Goal: Information Seeking & Learning: Learn about a topic

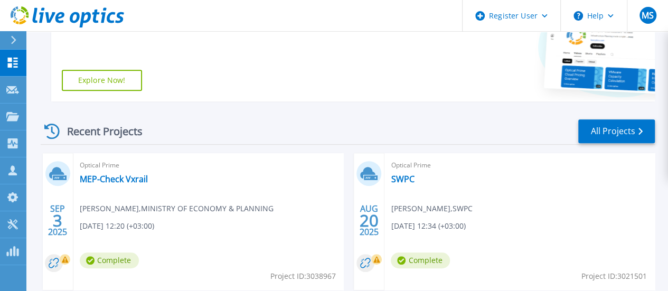
scroll to position [255, 0]
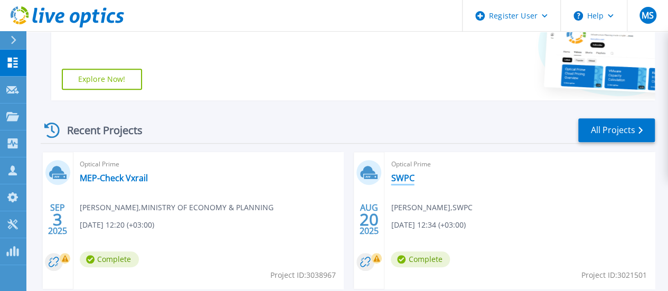
click at [391, 179] on link "SWPC" at bounding box center [402, 178] width 23 height 11
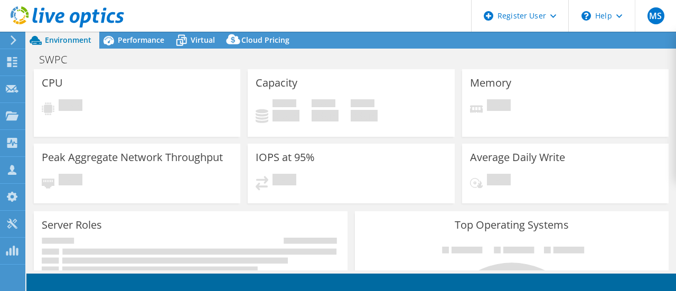
select select "USD"
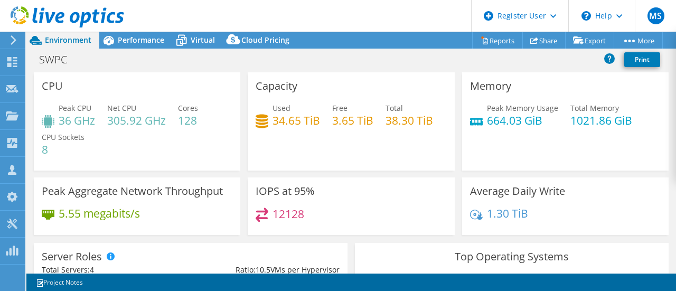
click at [408, 122] on h4 "38.30 TiB" at bounding box center [410, 121] width 48 height 12
click at [352, 124] on h4 "3.65 TiB" at bounding box center [352, 121] width 41 height 12
click at [296, 120] on h4 "34.65 TiB" at bounding box center [297, 121] width 48 height 12
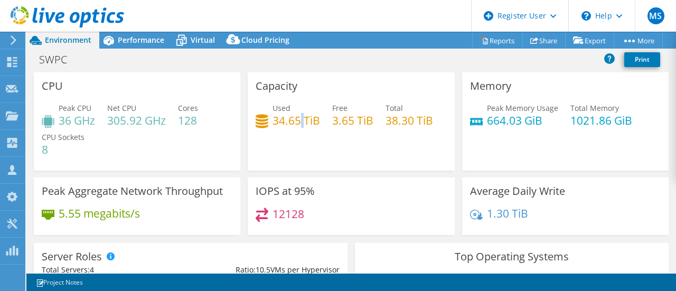
click at [296, 120] on h4 "34.65 TiB" at bounding box center [297, 121] width 48 height 12
drag, startPoint x: 334, startPoint y: 119, endPoint x: 362, endPoint y: 121, distance: 28.1
click at [362, 121] on h4 "3.65 TiB" at bounding box center [352, 121] width 41 height 12
drag, startPoint x: 493, startPoint y: 118, endPoint x: 517, endPoint y: 119, distance: 23.3
click at [517, 119] on h4 "664.03 GiB" at bounding box center [522, 121] width 71 height 12
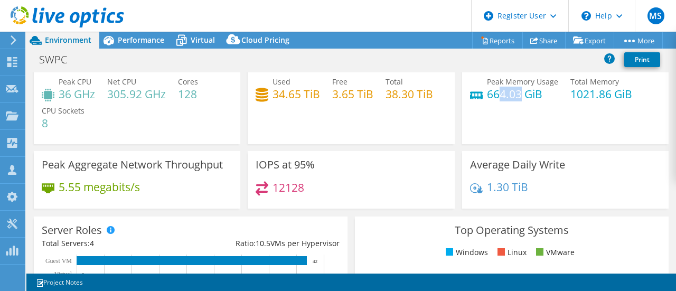
scroll to position [23, 0]
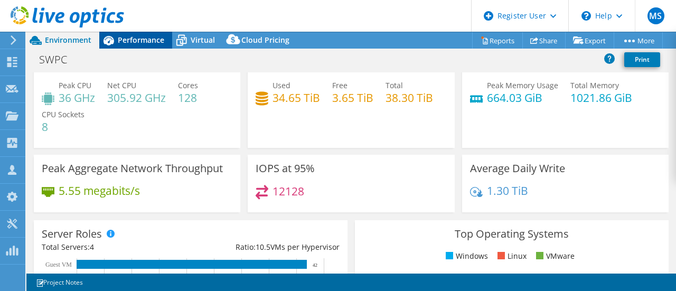
click at [133, 46] on div "Performance" at bounding box center [135, 40] width 73 height 17
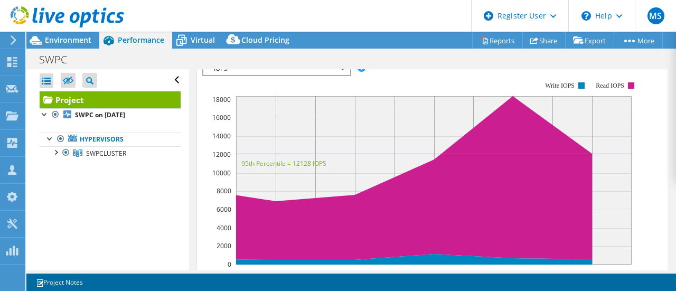
scroll to position [320, 0]
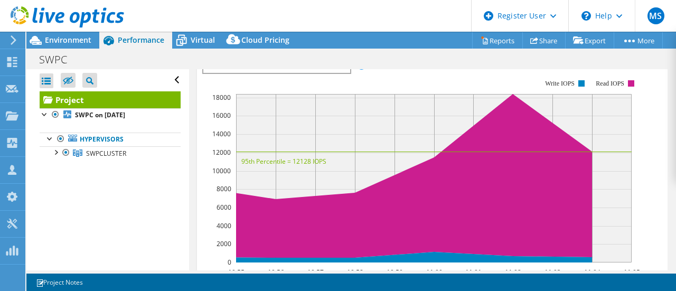
click at [338, 73] on span "IOPS" at bounding box center [277, 66] width 136 height 13
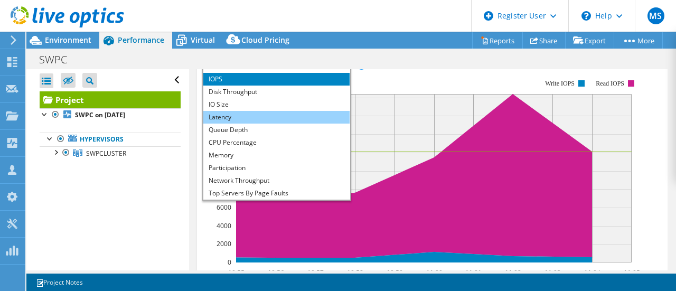
click at [245, 124] on li "Latency" at bounding box center [276, 117] width 146 height 13
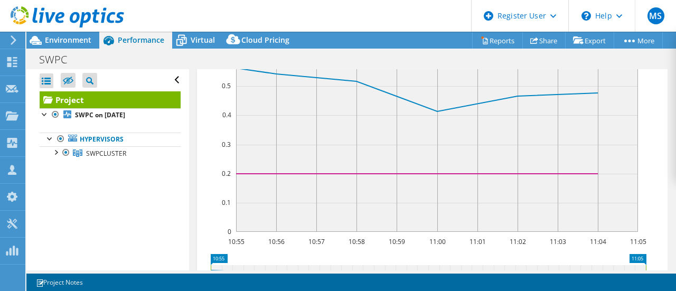
scroll to position [289, 0]
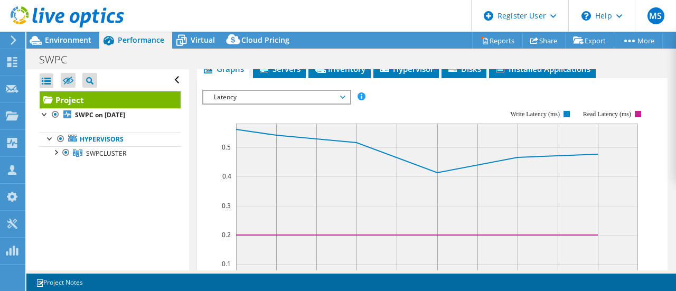
click at [238, 104] on span "Latency" at bounding box center [277, 97] width 136 height 13
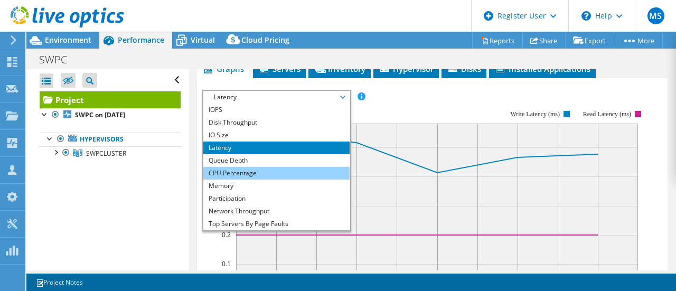
click at [288, 180] on li "CPU Percentage" at bounding box center [276, 173] width 146 height 13
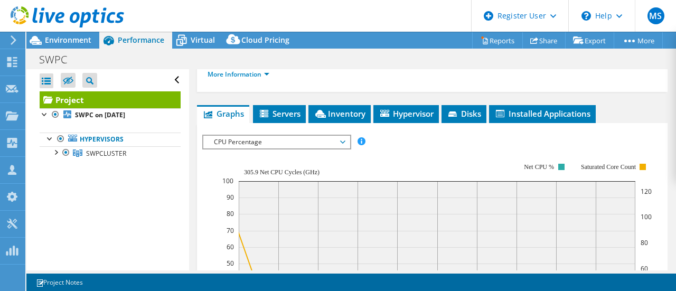
scroll to position [239, 0]
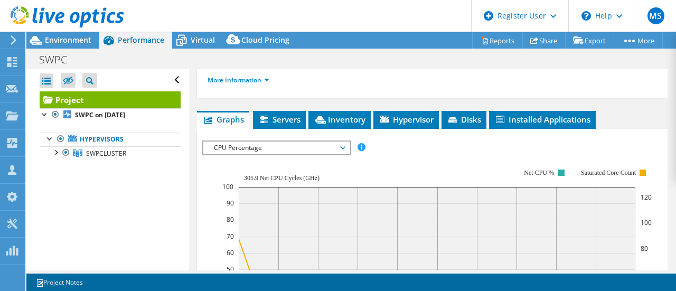
click at [232, 154] on span "CPU Percentage" at bounding box center [277, 148] width 136 height 13
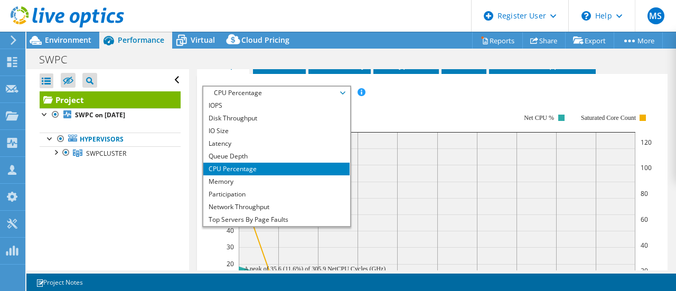
scroll to position [295, 0]
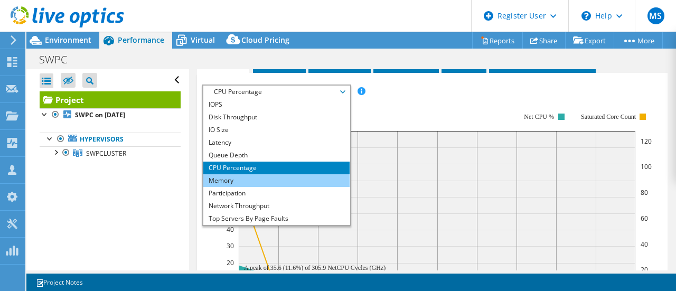
click at [260, 187] on li "Memory" at bounding box center [276, 180] width 146 height 13
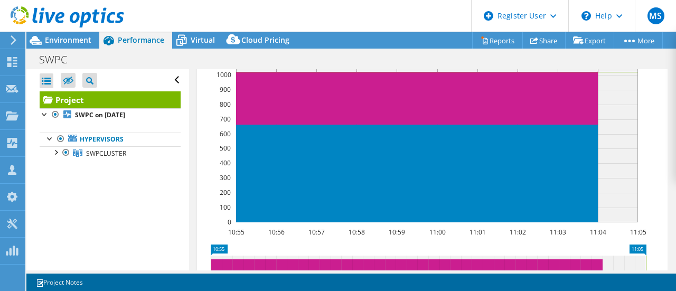
scroll to position [264, 0]
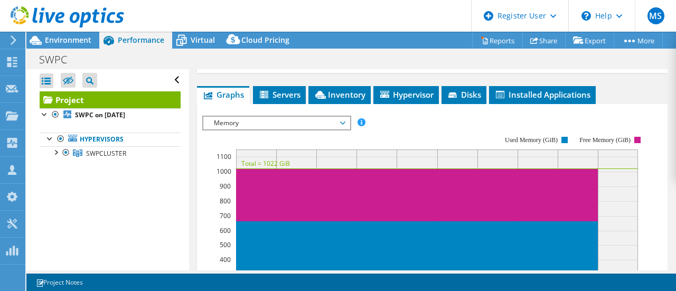
click at [250, 129] on span "Memory" at bounding box center [277, 123] width 136 height 13
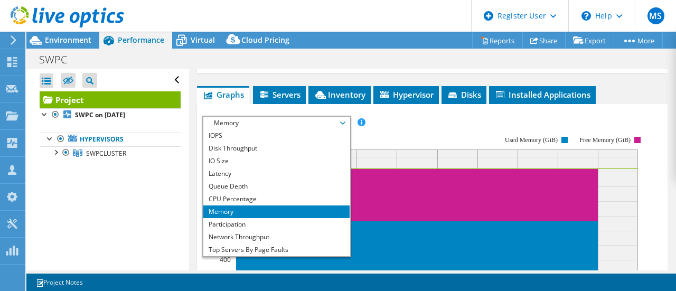
click at [329, 70] on div "More Information" at bounding box center [433, 56] width 450 height 30
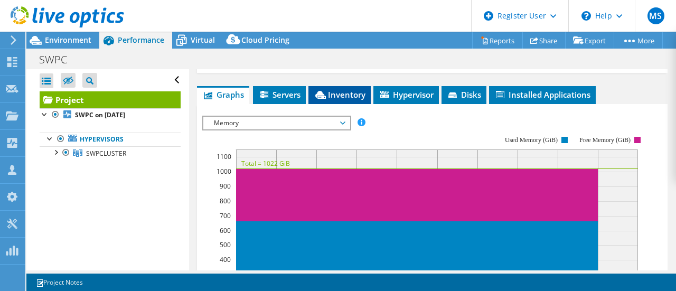
click at [334, 100] on span "Inventory" at bounding box center [340, 94] width 52 height 11
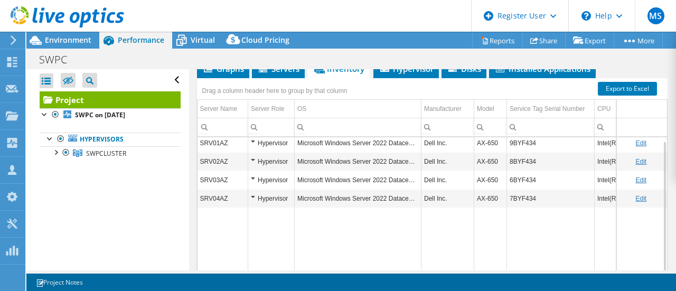
scroll to position [3, 0]
click at [531, 171] on td "8BYF434" at bounding box center [551, 162] width 88 height 18
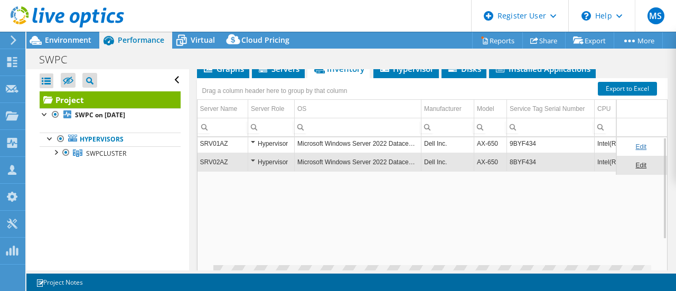
scroll to position [0, 0]
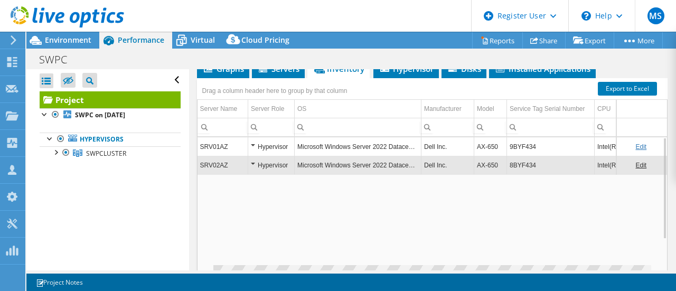
click at [531, 174] on td "8BYF434" at bounding box center [551, 165] width 88 height 18
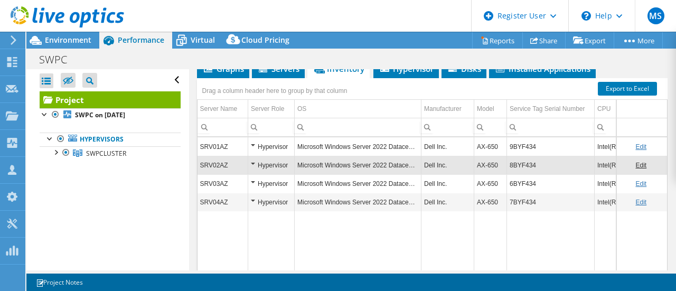
click at [526, 174] on td "8BYF434" at bounding box center [551, 165] width 88 height 18
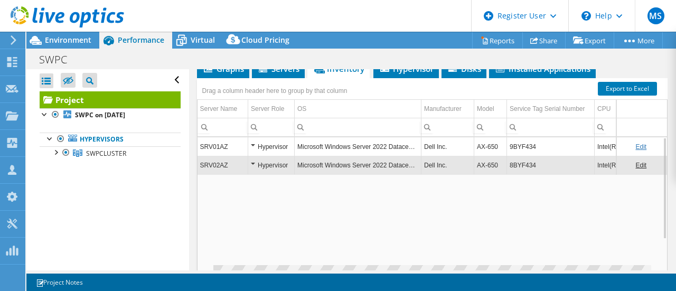
click at [526, 174] on td "8BYF434" at bounding box center [551, 165] width 88 height 18
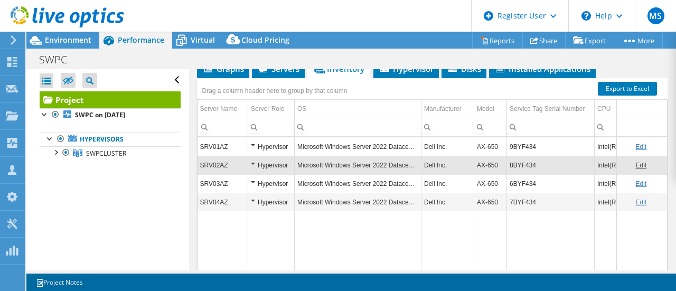
click at [526, 174] on td "8BYF434" at bounding box center [551, 165] width 88 height 18
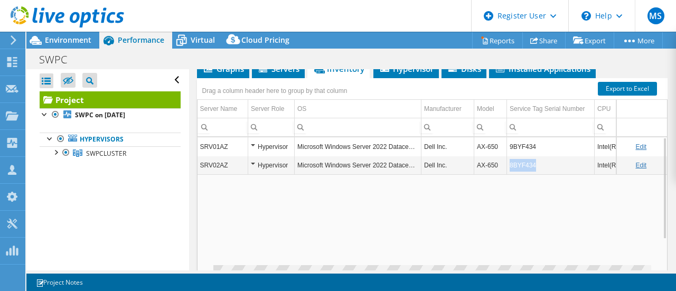
click at [526, 174] on td "8BYF434" at bounding box center [551, 165] width 88 height 18
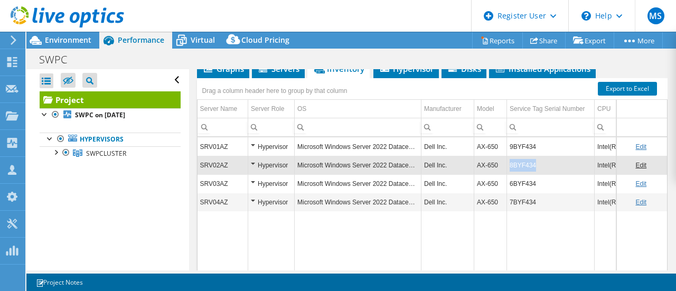
click at [526, 174] on td "8BYF434" at bounding box center [551, 165] width 88 height 18
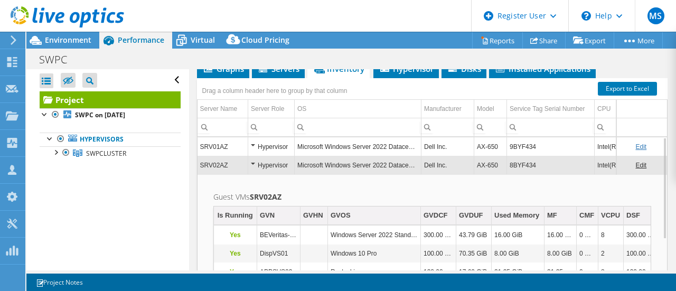
click at [526, 174] on td "8BYF434" at bounding box center [551, 165] width 88 height 18
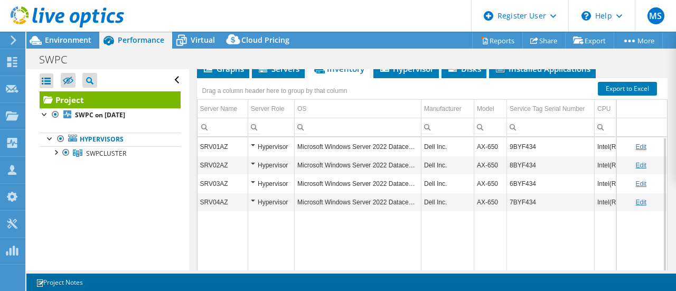
click at [526, 174] on td "8BYF434" at bounding box center [551, 165] width 88 height 18
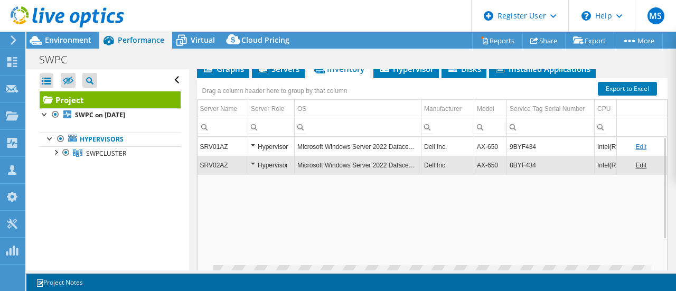
click at [526, 174] on td "8BYF434" at bounding box center [551, 165] width 88 height 18
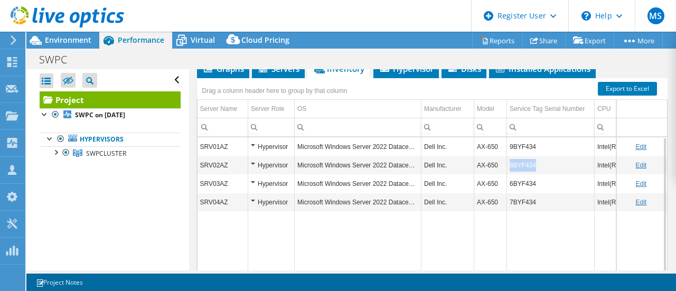
click at [526, 174] on td "8BYF434" at bounding box center [551, 165] width 88 height 18
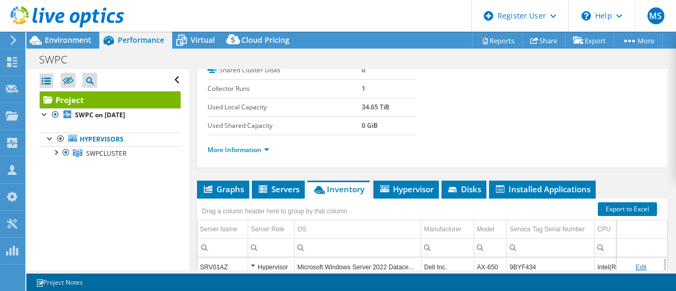
scroll to position [167, 0]
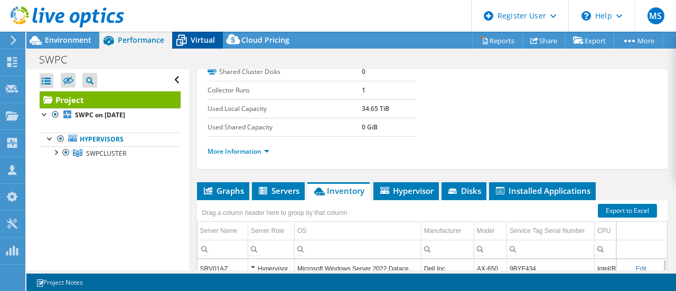
click at [202, 43] on span "Virtual" at bounding box center [203, 40] width 24 height 10
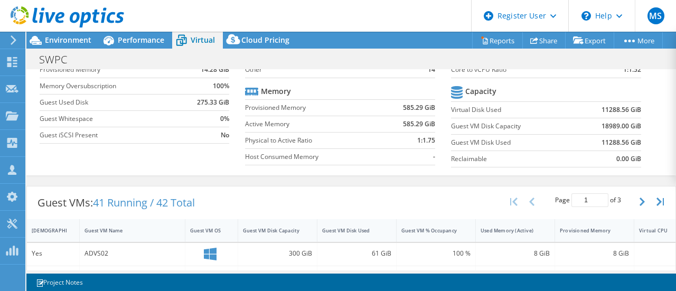
scroll to position [93, 0]
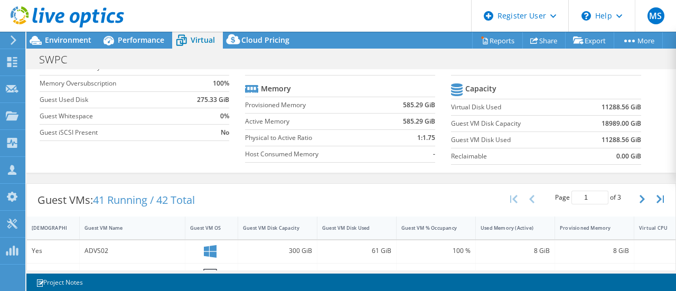
click at [616, 139] on b "11288.56 GiB" at bounding box center [622, 140] width 40 height 11
click at [610, 121] on b "18989.00 GiB" at bounding box center [622, 123] width 40 height 11
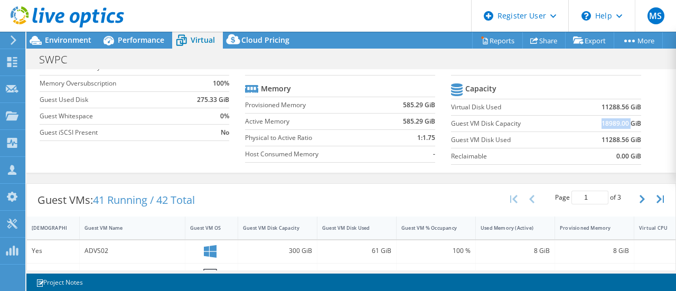
click at [610, 121] on b "18989.00 GiB" at bounding box center [622, 123] width 40 height 11
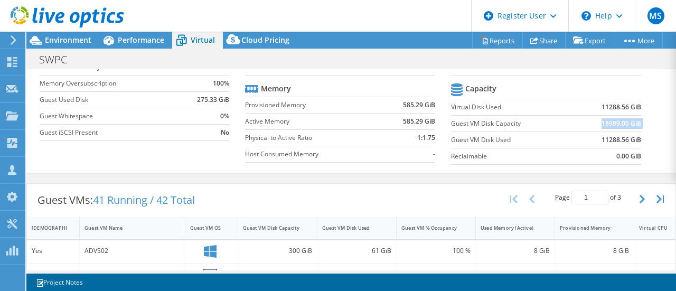
click at [611, 124] on b "18989.00 GiB" at bounding box center [622, 123] width 40 height 11
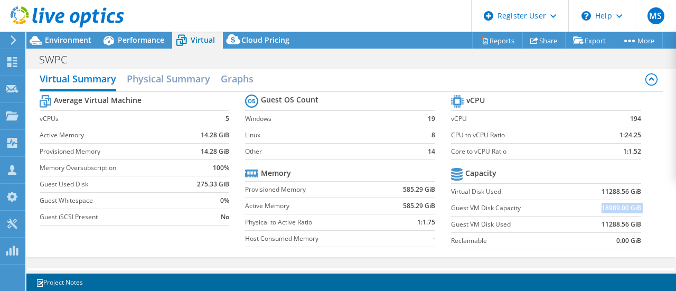
scroll to position [0, 0]
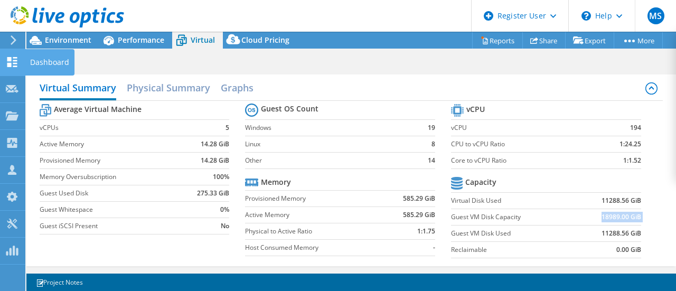
click at [7, 59] on use at bounding box center [12, 62] width 10 height 10
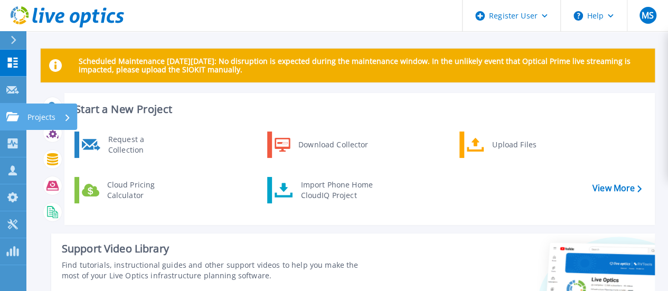
click at [12, 117] on icon at bounding box center [12, 116] width 13 height 9
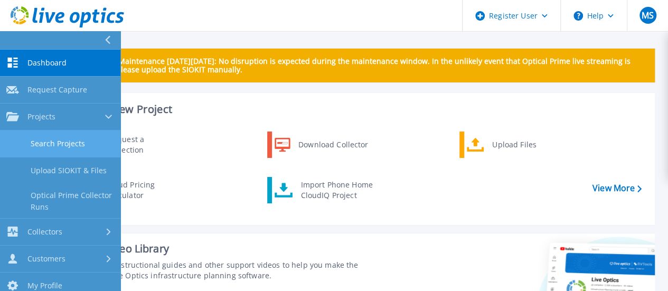
click at [48, 145] on link "Search Projects" at bounding box center [60, 143] width 120 height 27
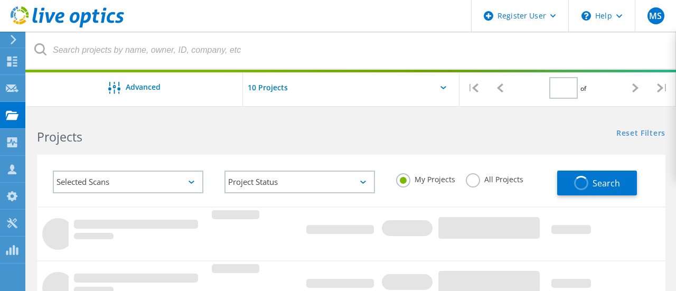
type input "1"
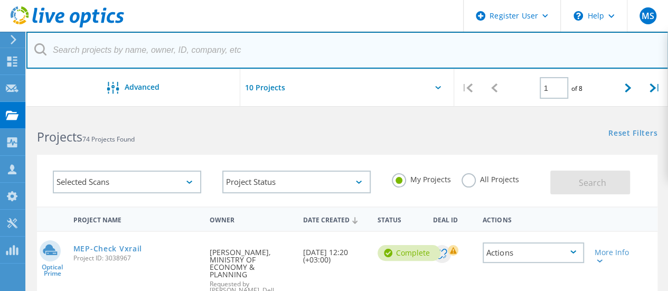
click at [197, 57] on input "text" at bounding box center [347, 50] width 642 height 37
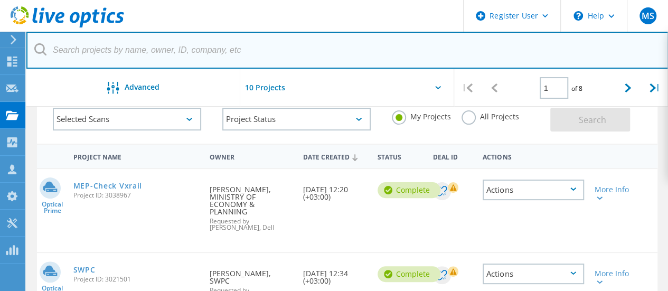
scroll to position [62, 0]
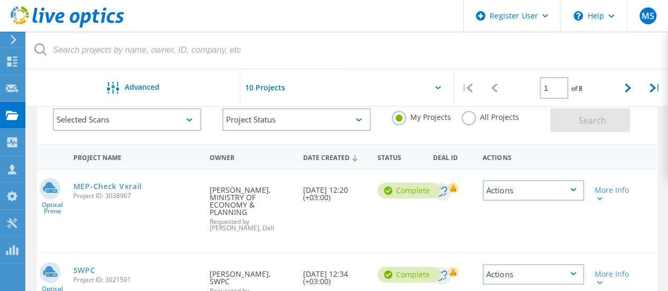
click at [225, 189] on div "Requested By Mohamed almalki, MINISTRY OF ECONOMY & PLANNING Requested by Moham…" at bounding box center [250, 206] width 93 height 72
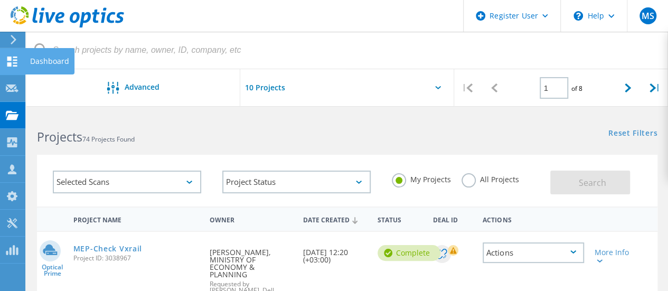
click at [10, 63] on use at bounding box center [12, 62] width 10 height 10
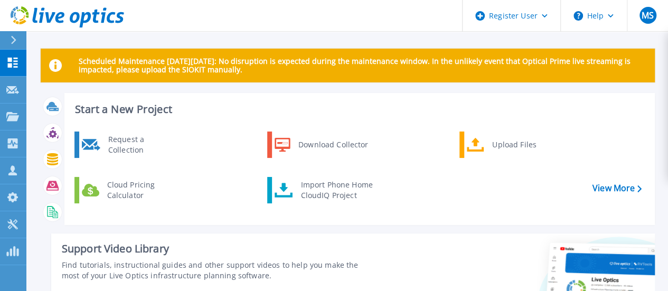
click at [257, 198] on div "Request a Collection Download Collector Upload Files Cloud Pricing Calculator I…" at bounding box center [358, 174] width 583 height 91
click at [486, 264] on div at bounding box center [520, 293] width 270 height 121
